Goal: Find specific page/section: Find specific page/section

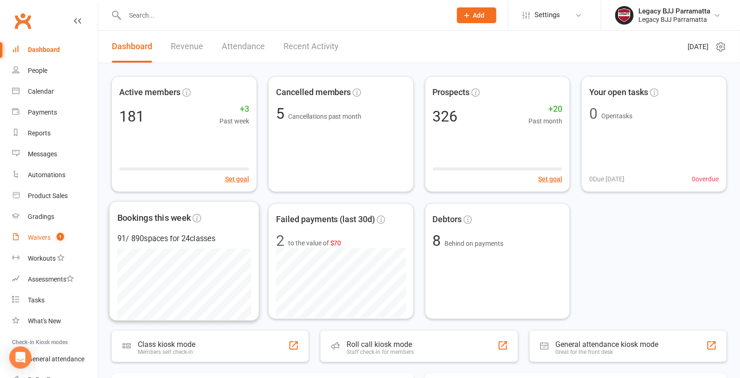
click at [57, 236] on span "1" at bounding box center [60, 237] width 7 height 8
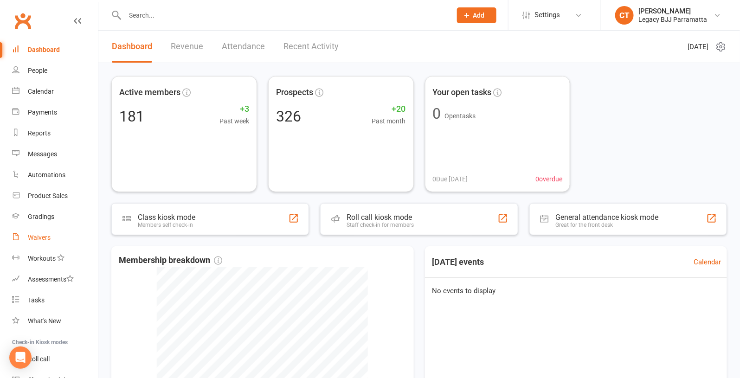
click at [52, 237] on link "Waivers" at bounding box center [55, 237] width 86 height 21
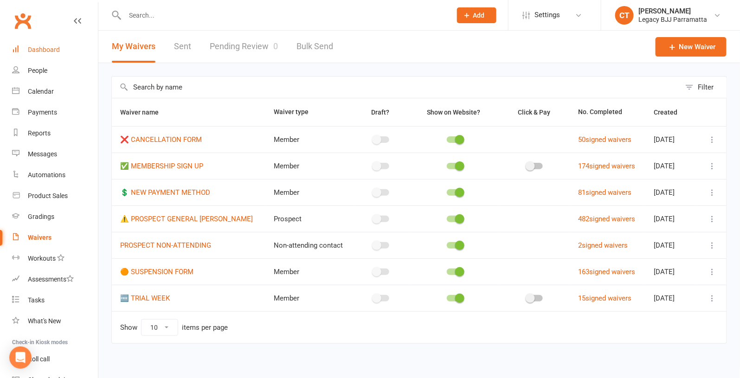
click at [48, 51] on div "Dashboard" at bounding box center [44, 49] width 32 height 7
